Goal: Navigation & Orientation: Find specific page/section

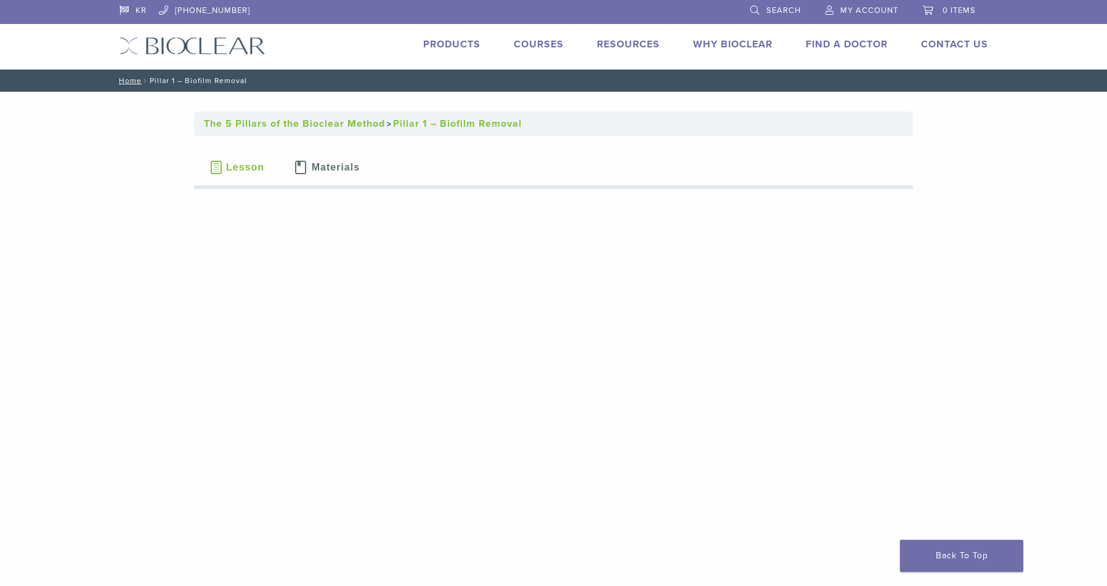
scroll to position [2, 0]
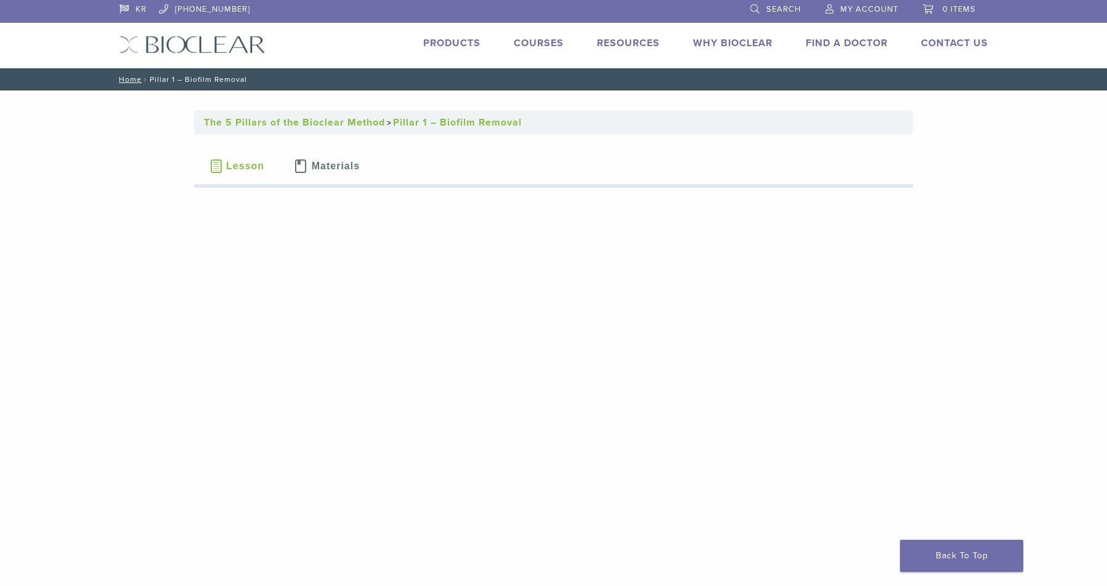
click at [246, 165] on span "Lesson" at bounding box center [245, 166] width 38 height 10
click at [129, 84] on nav "Home / Pillar 1 – Biofilm Removal" at bounding box center [553, 79] width 887 height 22
click at [126, 79] on link "Home" at bounding box center [128, 79] width 26 height 9
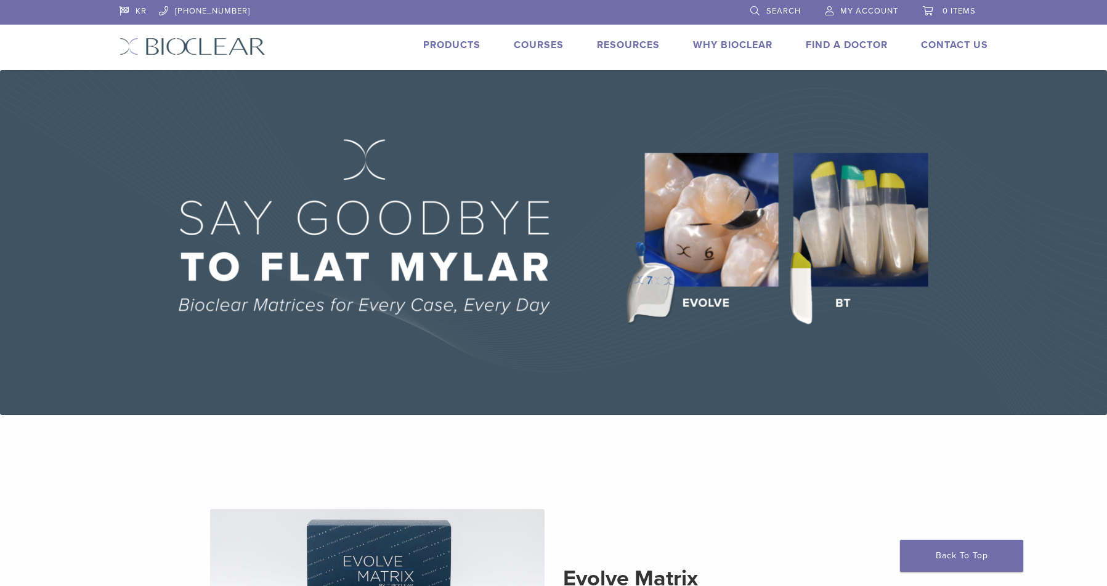
click at [463, 51] on li "Products" at bounding box center [451, 45] width 57 height 15
click at [461, 44] on link "Products" at bounding box center [451, 45] width 57 height 12
